Goal: Information Seeking & Learning: Compare options

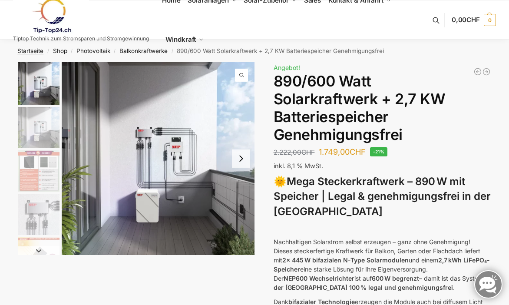
click at [28, 52] on link "Startseite" at bounding box center [30, 50] width 26 height 7
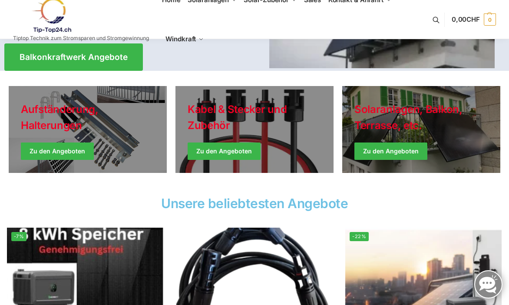
scroll to position [191, 0]
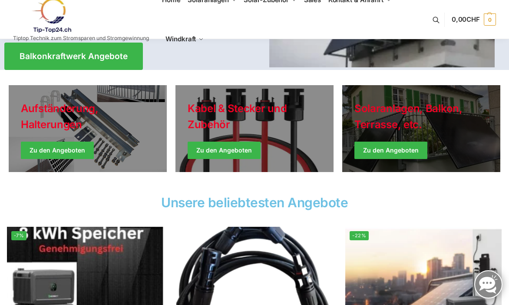
click at [380, 151] on link "Winter Jackets" at bounding box center [421, 128] width 158 height 87
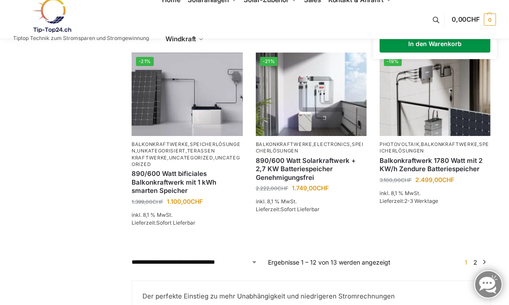
scroll to position [738, 0]
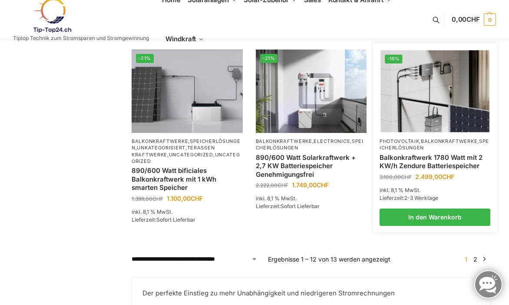
click at [431, 96] on img at bounding box center [434, 91] width 109 height 82
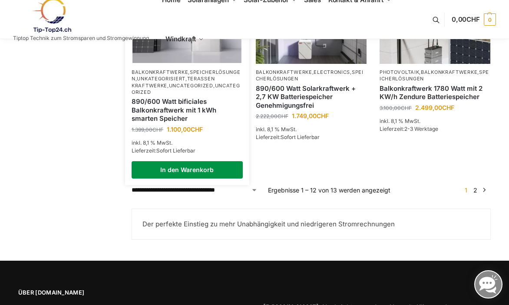
scroll to position [806, 0]
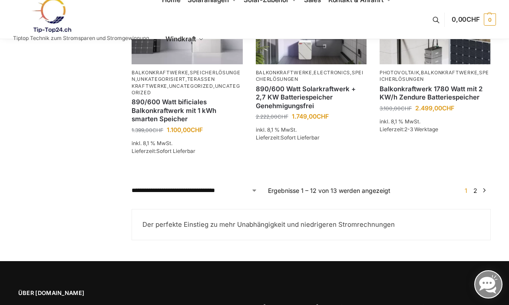
click at [476, 187] on link "2" at bounding box center [475, 190] width 8 height 7
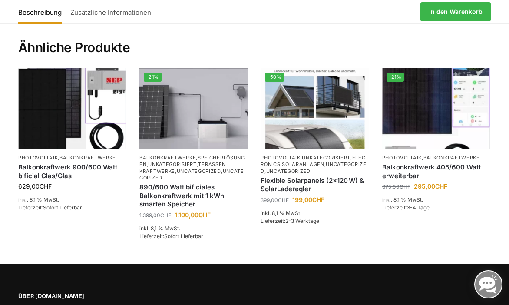
scroll to position [1848, 0]
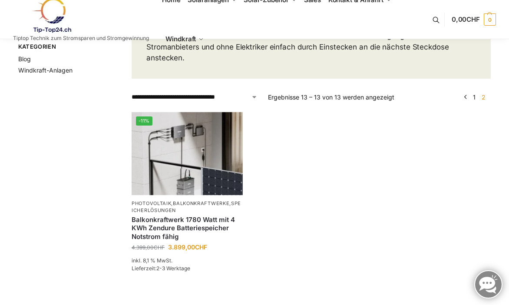
scroll to position [134, 0]
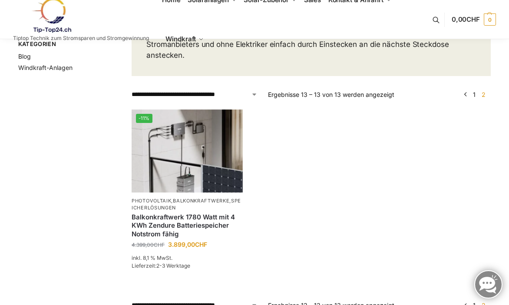
click at [474, 94] on link "1" at bounding box center [473, 94] width 7 height 7
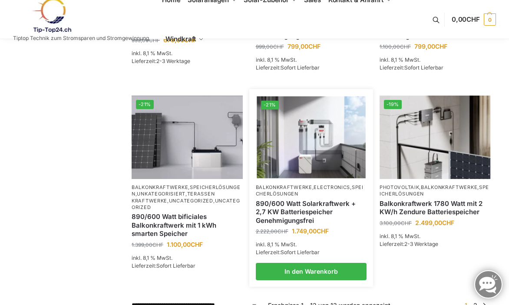
scroll to position [701, 0]
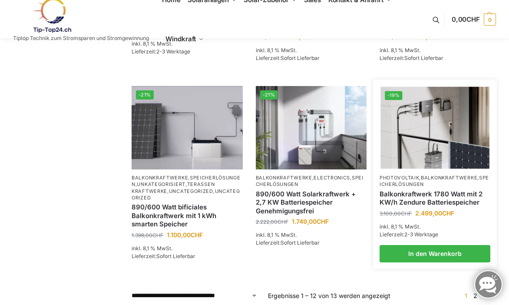
click at [424, 196] on link "Balkonkraftwerk 1780 Watt mit 2 KW/h Zendure Batteriespeicher" at bounding box center [434, 198] width 111 height 17
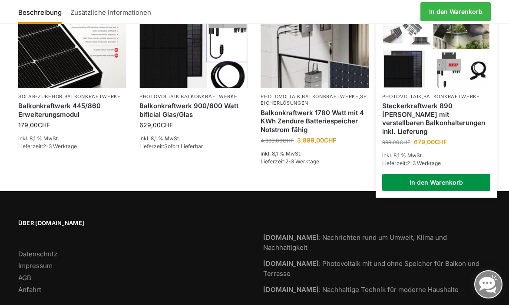
scroll to position [1908, 0]
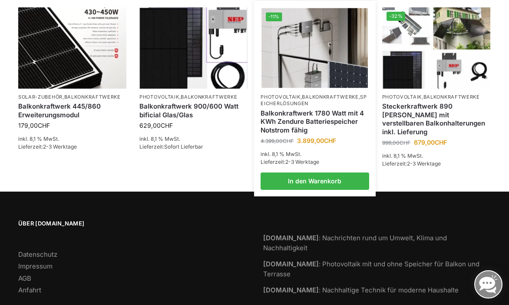
click at [310, 109] on link "Balkonkraftwerk 1780 Watt mit 4 KWh Zendure Batteriespeicher Notstrom fähig" at bounding box center [314, 122] width 108 height 26
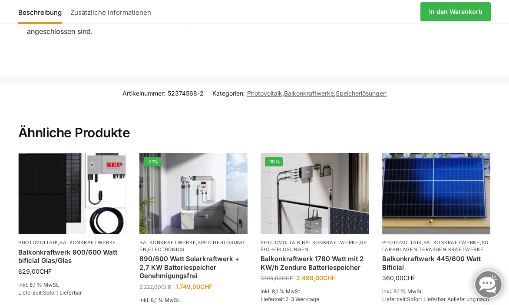
scroll to position [1732, 0]
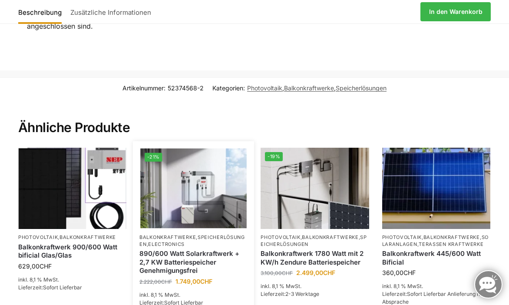
click at [160, 249] on link "890/600 Watt Solarkraftwerk + 2,7 KW Batteriespeicher Genehmigungsfrei" at bounding box center [193, 262] width 108 height 26
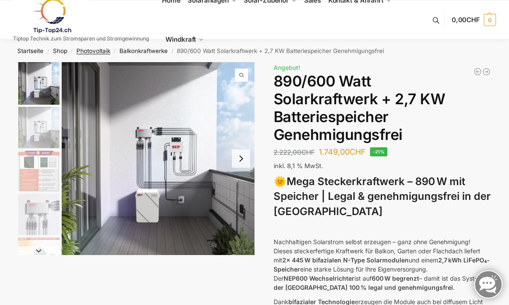
click at [96, 50] on link "Photovoltaik" at bounding box center [93, 50] width 34 height 7
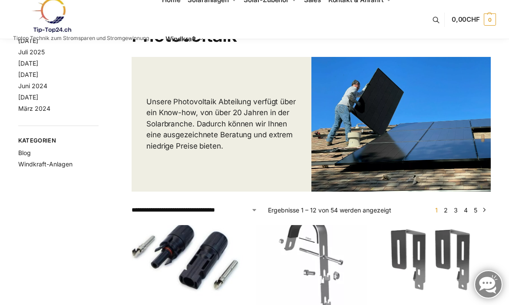
scroll to position [39, 0]
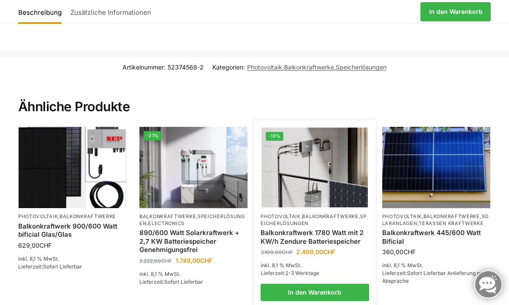
click at [304, 150] on img at bounding box center [315, 168] width 106 height 80
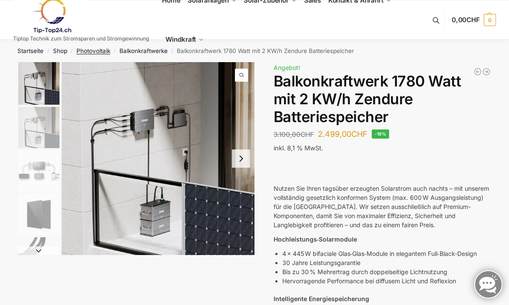
click at [98, 51] on link "Photovoltaik" at bounding box center [93, 50] width 34 height 7
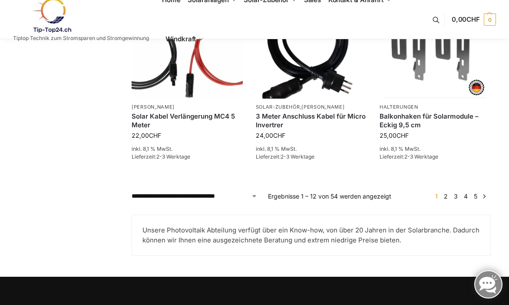
scroll to position [769, 0]
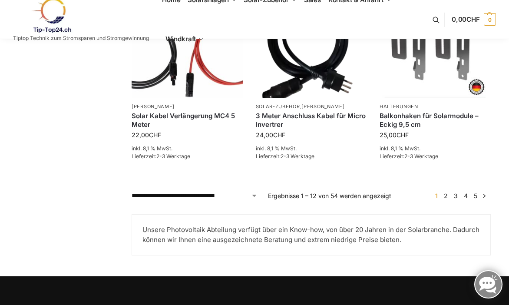
click at [446, 193] on link "2" at bounding box center [445, 195] width 8 height 7
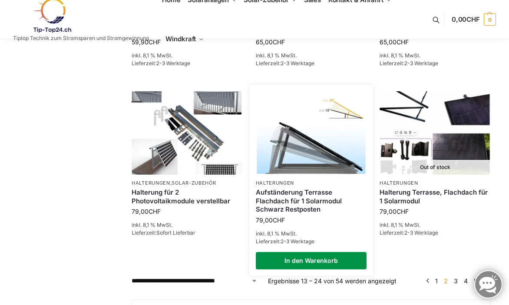
scroll to position [693, 0]
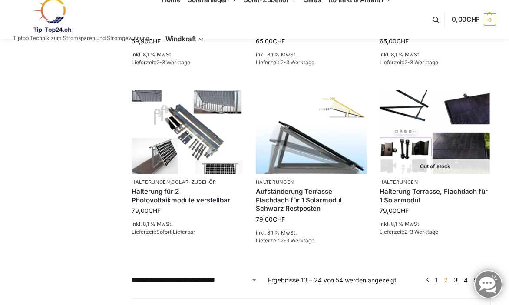
click at [456, 276] on link "3" at bounding box center [455, 279] width 8 height 7
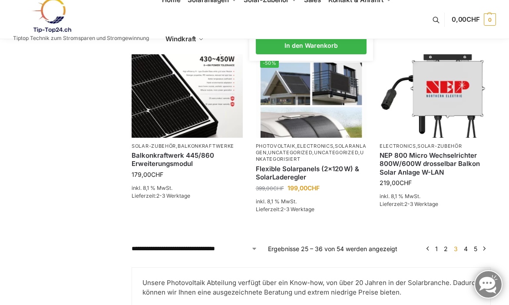
scroll to position [755, 0]
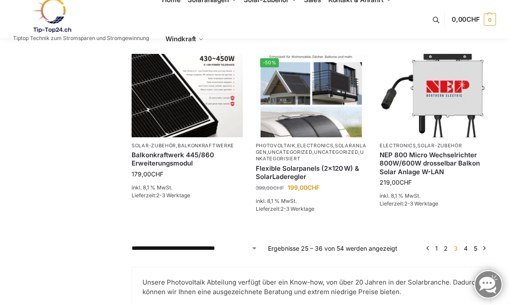
click at [465, 244] on link "4" at bounding box center [465, 247] width 8 height 7
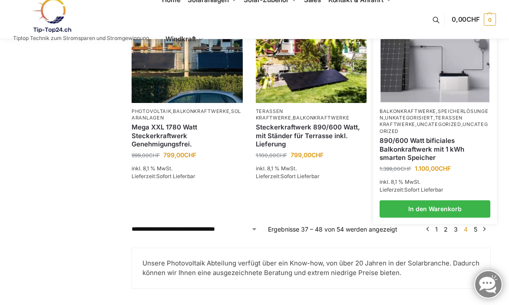
scroll to position [782, 0]
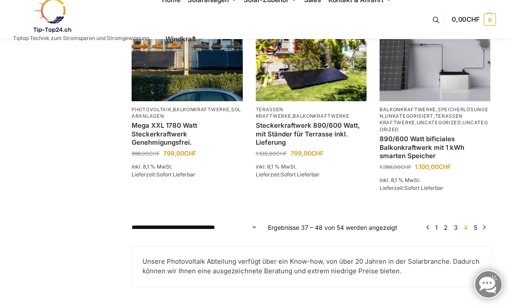
click at [476, 224] on link "5" at bounding box center [475, 227] width 8 height 7
